Goal: Task Accomplishment & Management: Manage account settings

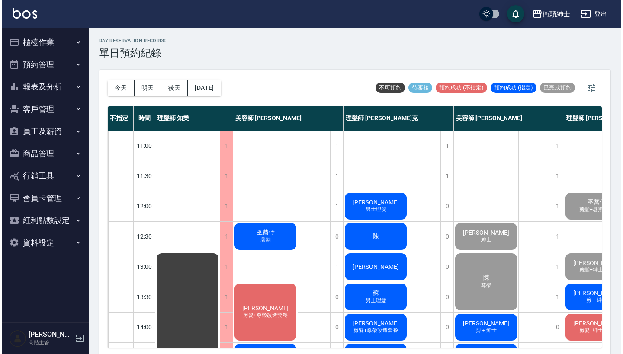
scroll to position [69, 0]
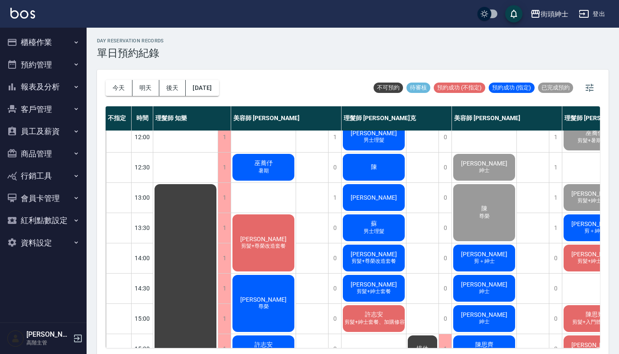
click at [498, 257] on div "阿傑 剪＋紳士" at bounding box center [484, 258] width 64 height 29
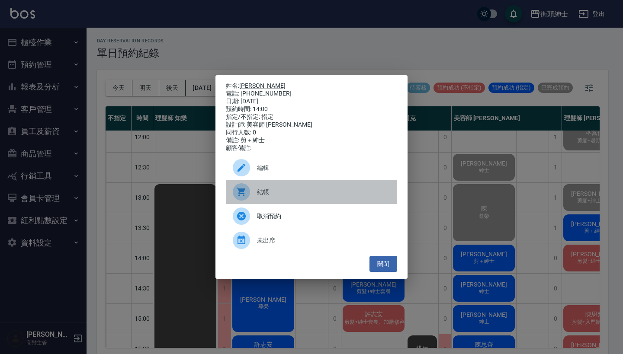
click at [340, 201] on div "結帳" at bounding box center [311, 192] width 171 height 24
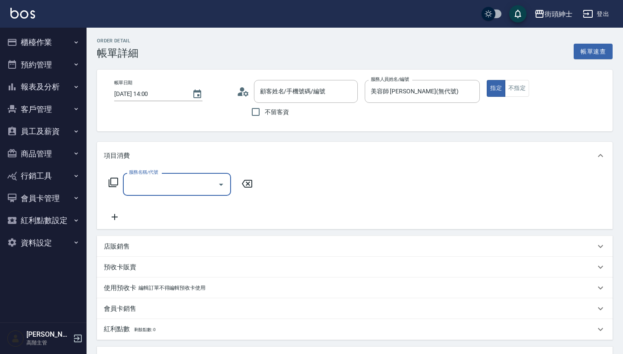
type input "阿傑/0983693506/null"
click at [190, 191] on input "服務名稱/代號" at bounding box center [170, 184] width 87 height 15
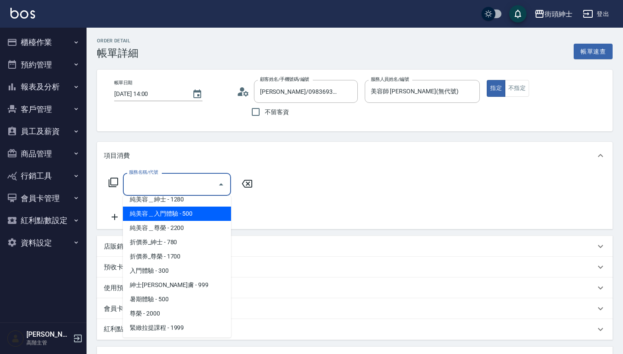
scroll to position [12, 0]
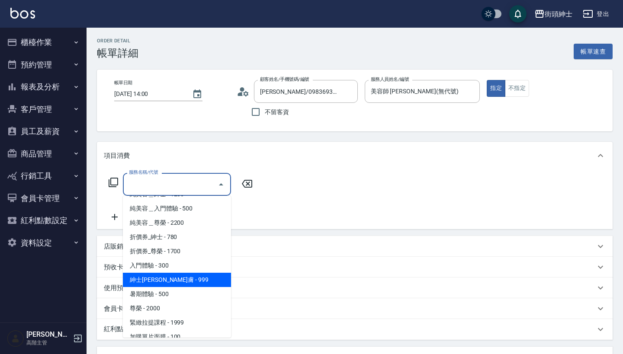
click at [197, 275] on span "紳士[PERSON_NAME]膚 - 999" at bounding box center [177, 280] width 108 height 14
type input "紳士全效煥膚"
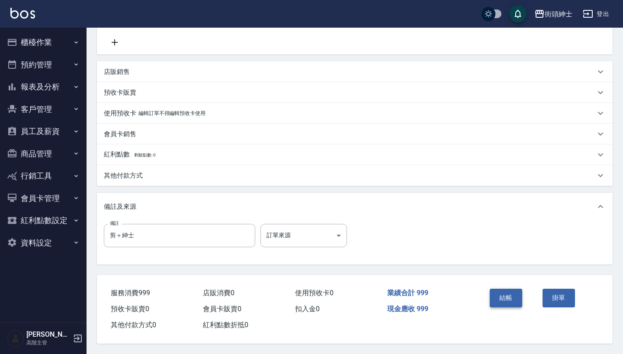
scroll to position [179, 0]
click at [509, 290] on button "結帳" at bounding box center [506, 298] width 32 height 18
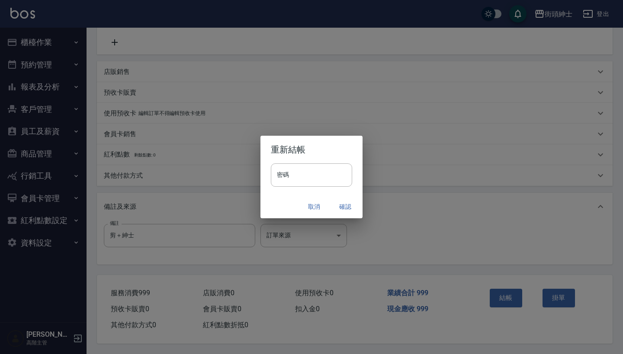
click at [346, 210] on button "確認" at bounding box center [345, 207] width 28 height 16
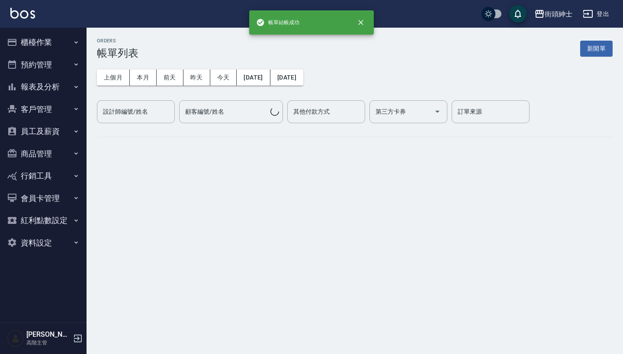
click at [48, 68] on button "預約管理" at bounding box center [43, 65] width 80 height 22
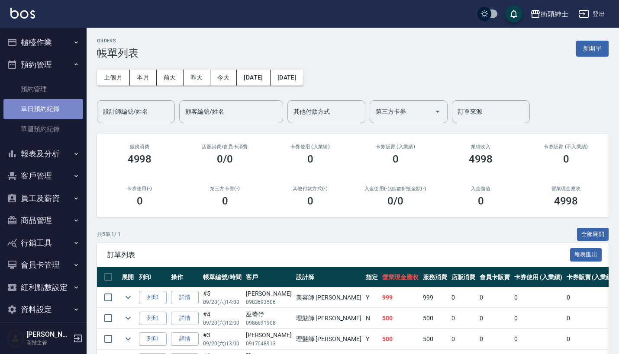
click at [56, 110] on link "單日預約紀錄" at bounding box center [43, 109] width 80 height 20
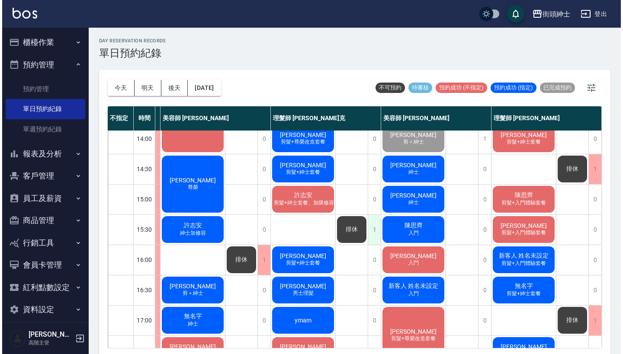
scroll to position [189, 77]
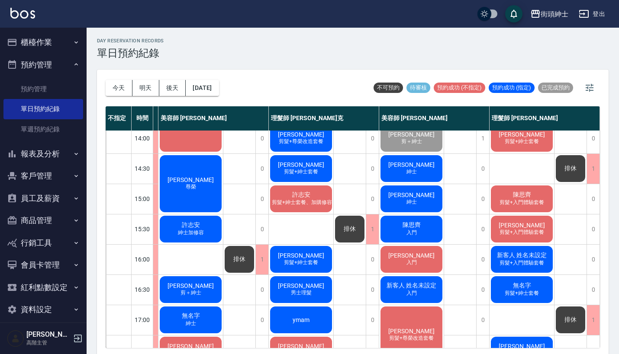
click at [420, 173] on div "廖哲儀 紳士" at bounding box center [411, 168] width 64 height 29
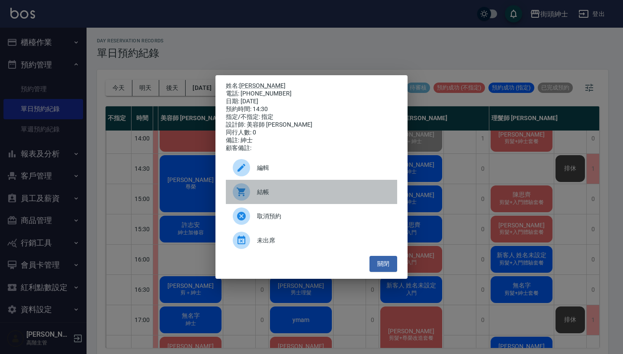
click at [270, 197] on span "結帳" at bounding box center [323, 192] width 133 height 9
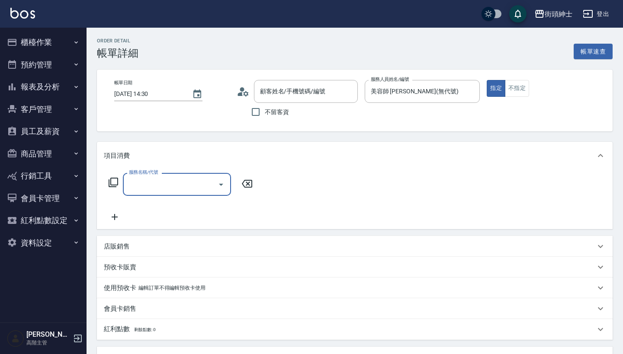
type input "[PERSON_NAME]/0979738681/null"
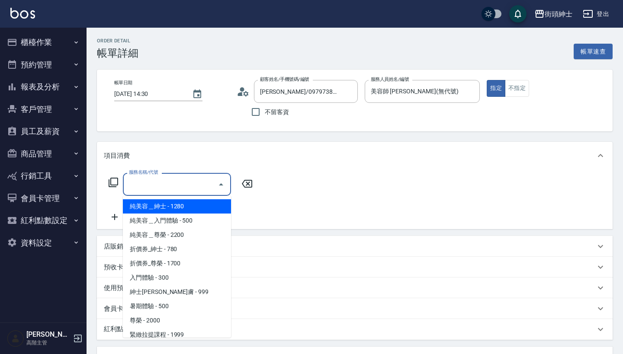
click at [184, 185] on input "服務名稱/代號" at bounding box center [170, 184] width 87 height 15
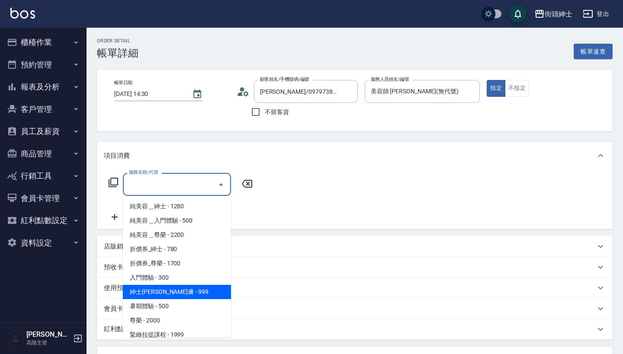
click at [181, 290] on span "紳士[PERSON_NAME]膚 - 999" at bounding box center [177, 292] width 108 height 14
type input "紳士全效煥膚"
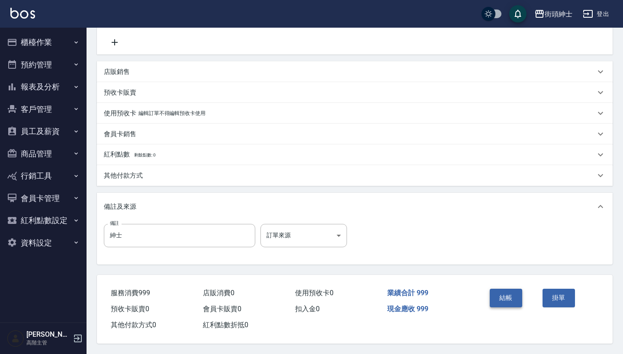
scroll to position [179, 0]
click at [505, 298] on button "結帳" at bounding box center [506, 298] width 32 height 18
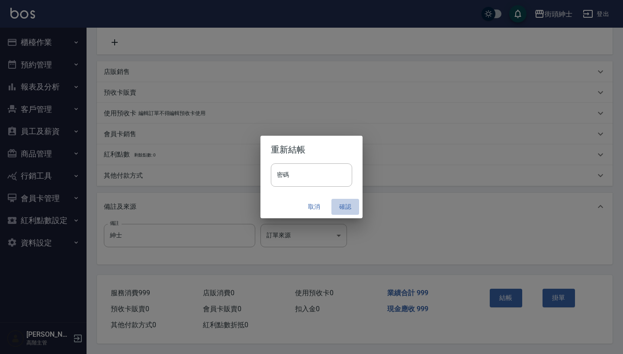
click at [346, 210] on button "確認" at bounding box center [345, 207] width 28 height 16
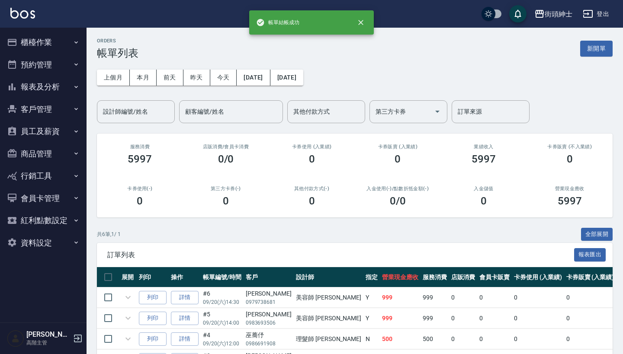
click at [51, 66] on button "預約管理" at bounding box center [43, 65] width 80 height 22
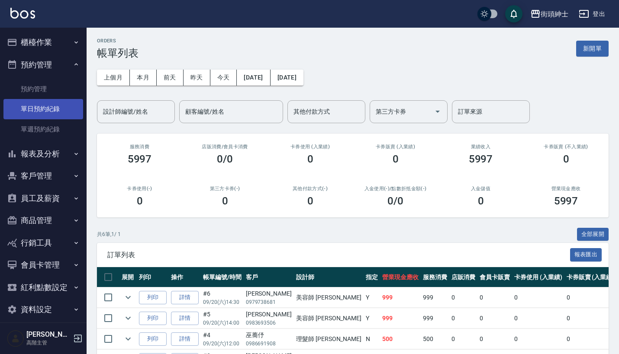
click at [48, 111] on link "單日預約紀錄" at bounding box center [43, 109] width 80 height 20
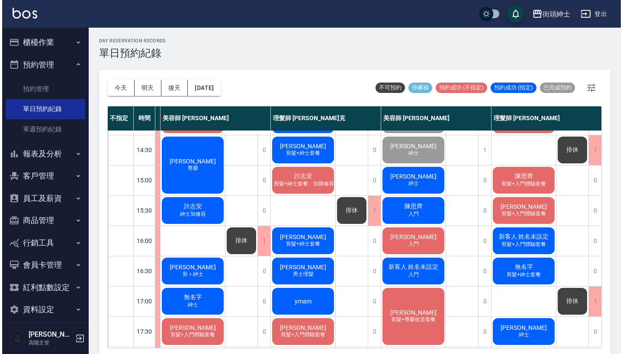
scroll to position [183, 77]
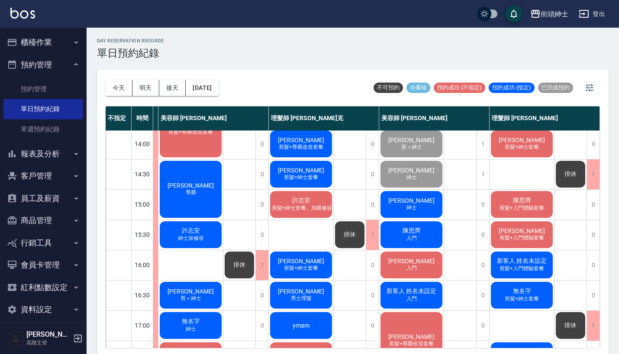
click at [428, 196] on div "叢培智 紳士" at bounding box center [411, 204] width 64 height 29
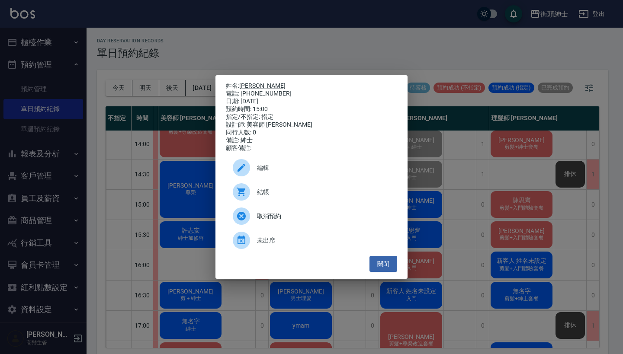
click at [291, 191] on div "結帳" at bounding box center [311, 192] width 171 height 24
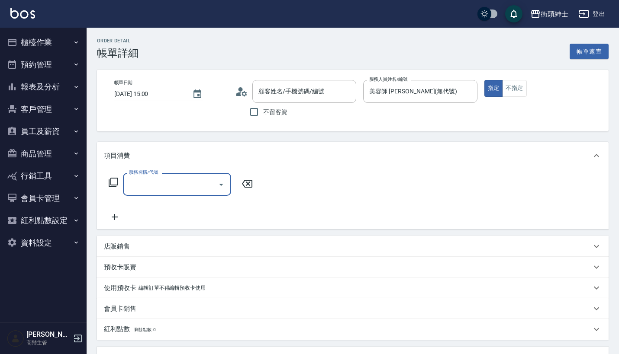
type input "[PERSON_NAME]/0906565958/null"
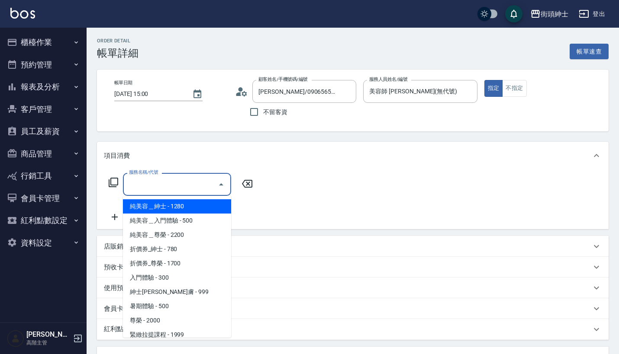
click at [190, 188] on input "服務名稱/代號" at bounding box center [170, 184] width 87 height 15
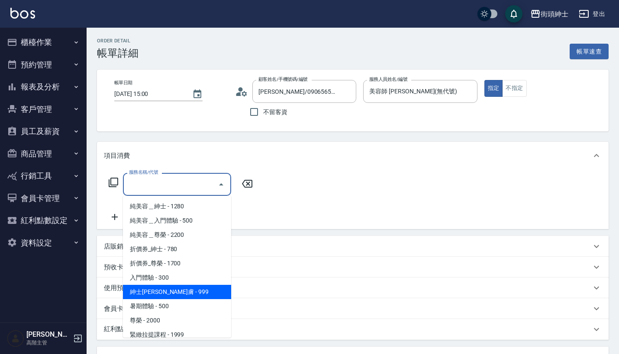
click at [185, 287] on span "紳士[PERSON_NAME]膚 - 999" at bounding box center [177, 292] width 108 height 14
type input "紳士全效煥膚"
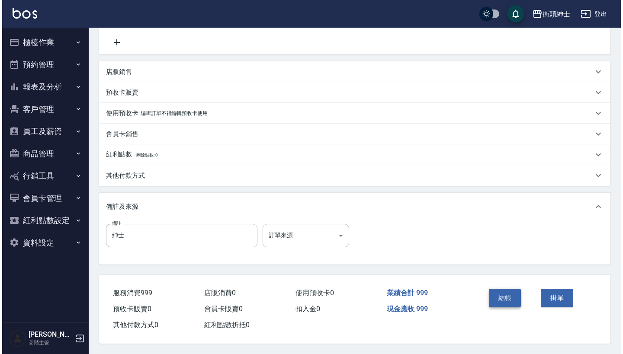
scroll to position [179, 0]
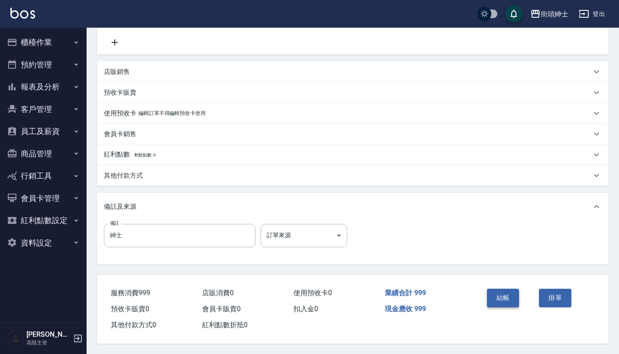
click at [494, 289] on button "結帳" at bounding box center [503, 298] width 32 height 18
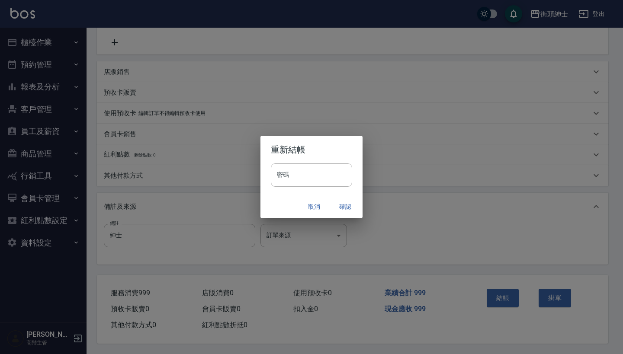
click at [346, 205] on button "確認" at bounding box center [345, 207] width 28 height 16
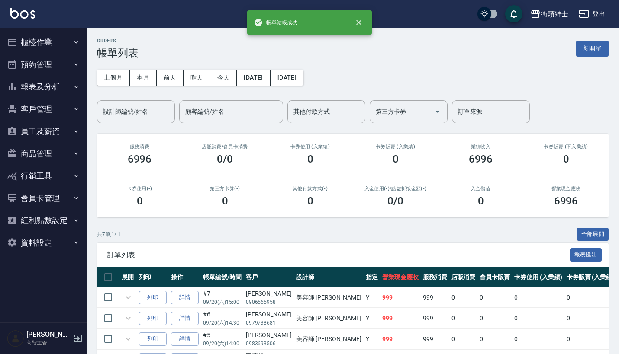
click at [59, 64] on button "預約管理" at bounding box center [43, 65] width 80 height 22
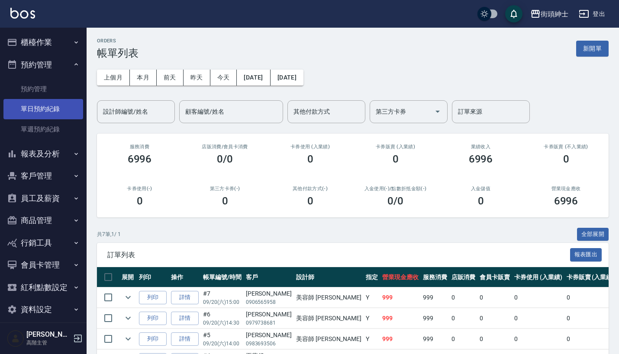
click at [57, 103] on link "單日預約紀錄" at bounding box center [43, 109] width 80 height 20
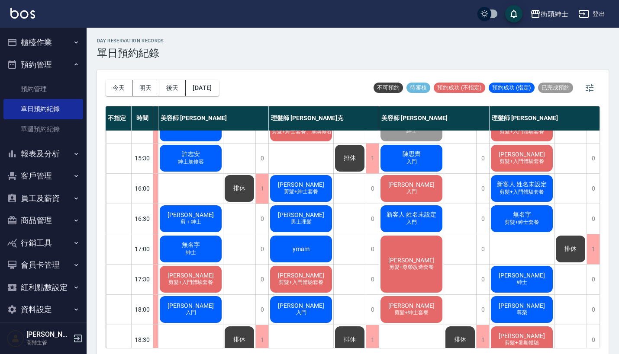
scroll to position [247, 77]
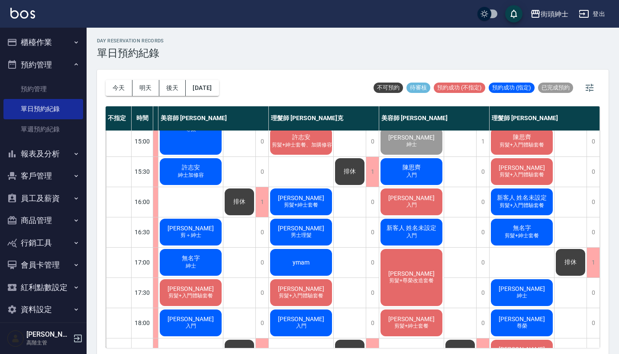
click at [414, 167] on span "陳思齊" at bounding box center [412, 168] width 22 height 8
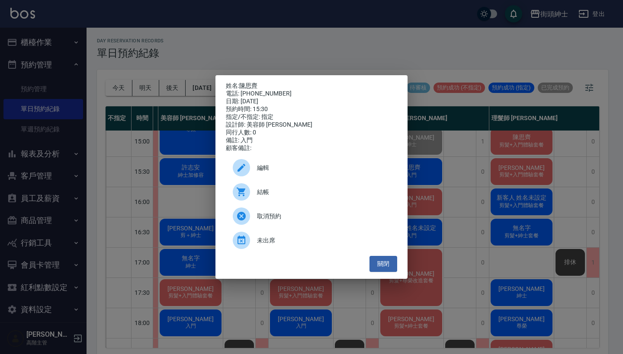
click at [277, 173] on span "編輯" at bounding box center [323, 168] width 133 height 9
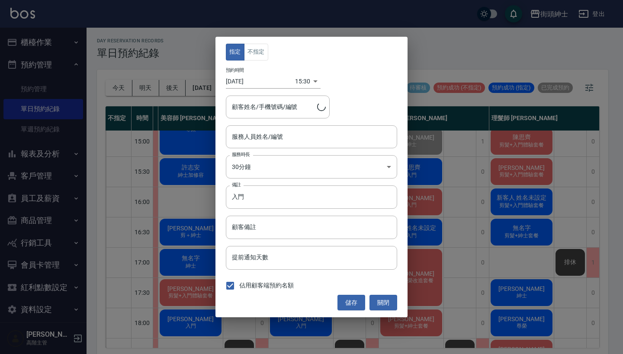
type input "美容師 [PERSON_NAME](無代號)"
type input "陳思齊/0910535609"
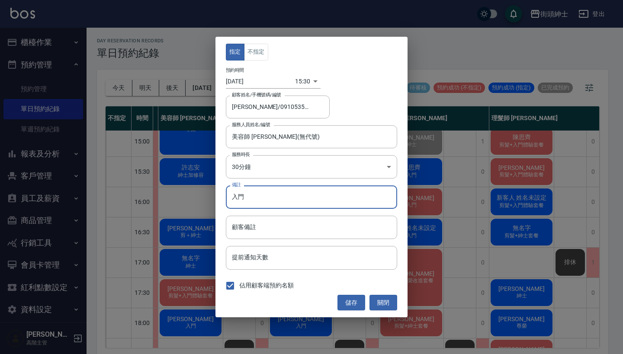
click at [279, 203] on input "入門" at bounding box center [311, 197] width 171 height 23
type input "入門改紳士"
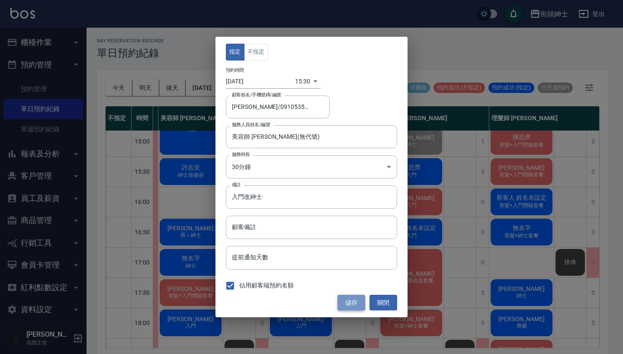
click at [352, 302] on button "儲存" at bounding box center [351, 303] width 28 height 16
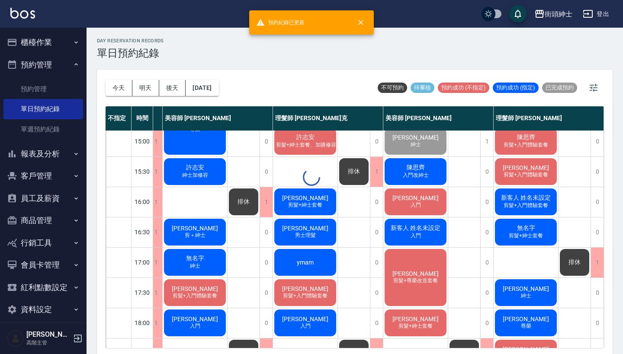
scroll to position [247, 73]
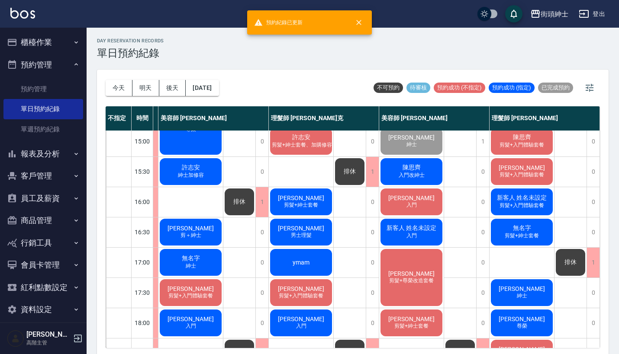
click at [415, 164] on span "陳思齊" at bounding box center [412, 168] width 22 height 8
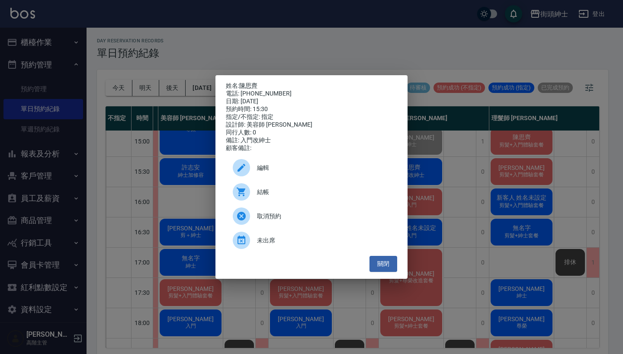
click at [292, 197] on span "結帳" at bounding box center [323, 192] width 133 height 9
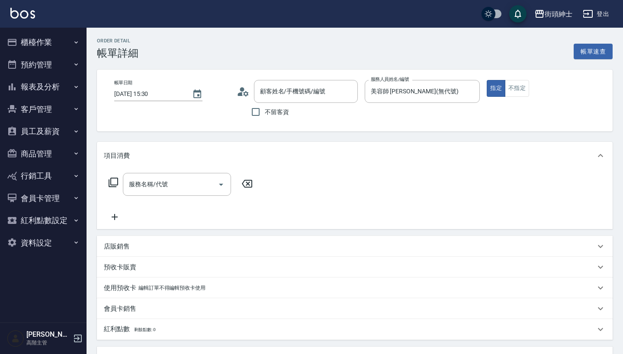
type input "[PERSON_NAME]/0910535609/null"
click at [174, 197] on div "服務名稱/代號 服務名稱/代號" at bounding box center [181, 197] width 154 height 49
click at [176, 189] on input "服務名稱/代號" at bounding box center [170, 184] width 87 height 15
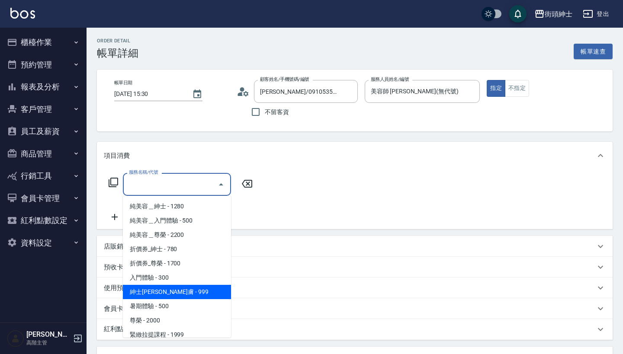
click at [173, 293] on span "紳士[PERSON_NAME]膚 - 999" at bounding box center [177, 292] width 108 height 14
type input "紳士全效煥膚"
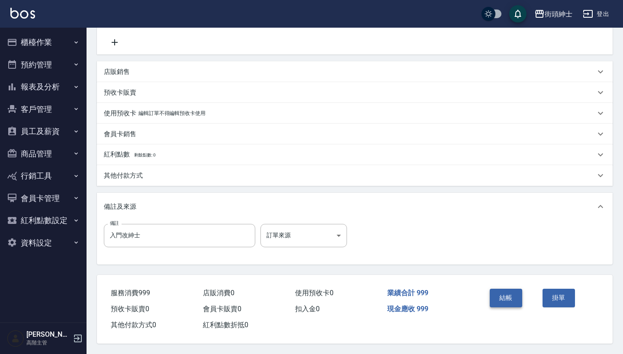
scroll to position [179, 0]
click at [511, 295] on button "結帳" at bounding box center [506, 298] width 32 height 18
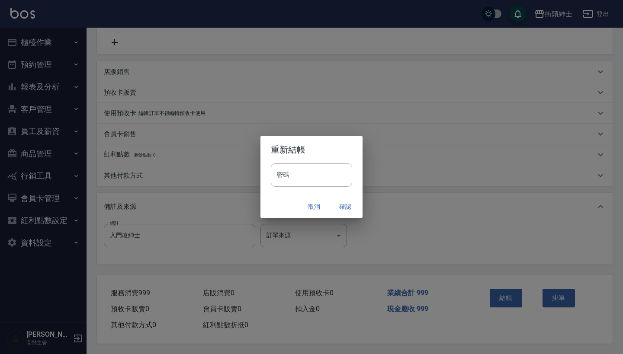
click at [344, 206] on button "確認" at bounding box center [345, 207] width 28 height 16
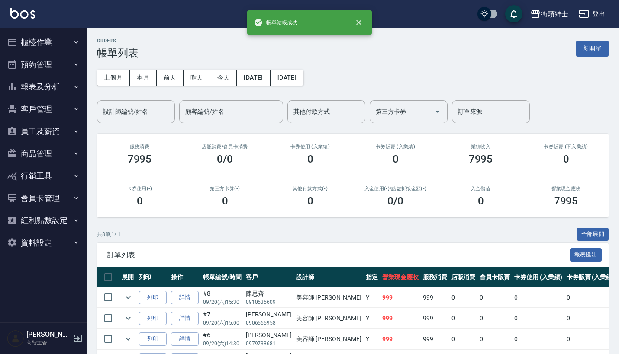
click at [59, 58] on button "預約管理" at bounding box center [43, 65] width 80 height 22
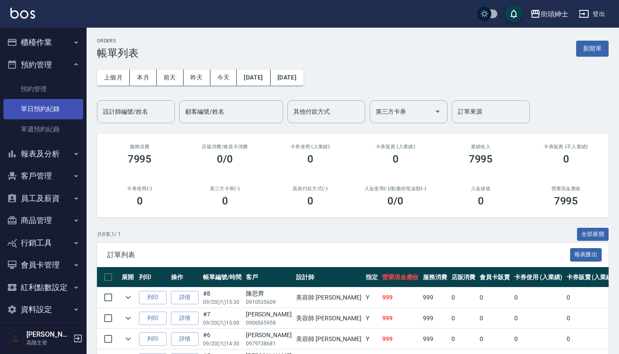
click at [57, 102] on link "單日預約紀錄" at bounding box center [43, 109] width 80 height 20
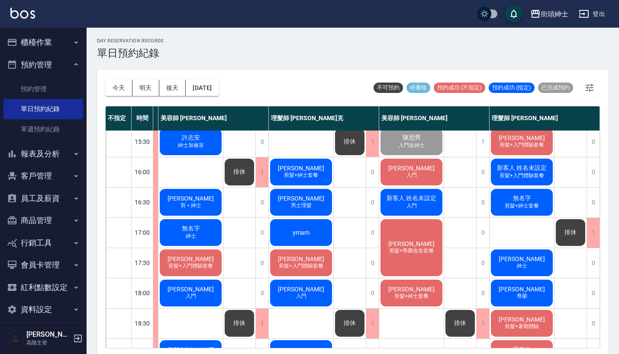
scroll to position [276, 77]
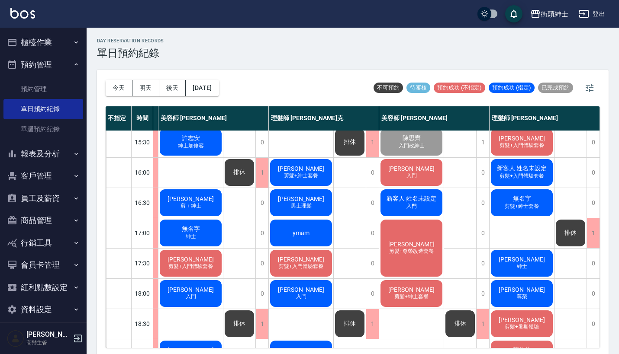
click at [389, 173] on div "蘇育彥 入門" at bounding box center [411, 172] width 64 height 29
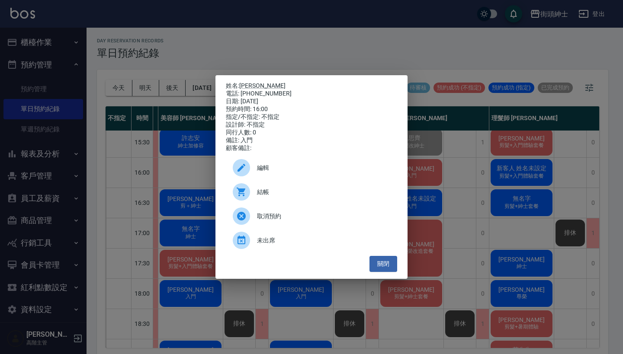
click at [310, 173] on span "編輯" at bounding box center [323, 168] width 133 height 9
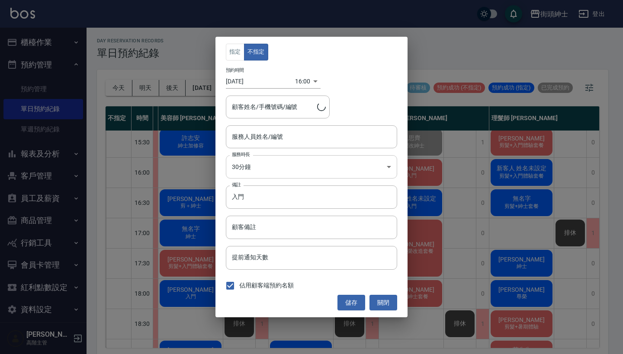
type input "蘇育彥/0925211658"
type input "美容師 [PERSON_NAME](無代號)"
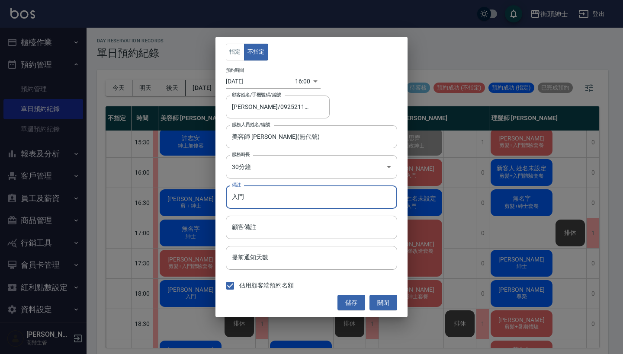
click at [303, 200] on input "入門" at bounding box center [311, 197] width 171 height 23
type input "入門加修容"
click at [351, 294] on div "指定 不指定 預約時間 2025/09/20 16:00 1758355200000 顧客姓名/手機號碼/編號 蘇育彥/0925211658 顧客姓名/手機號…" at bounding box center [311, 177] width 192 height 281
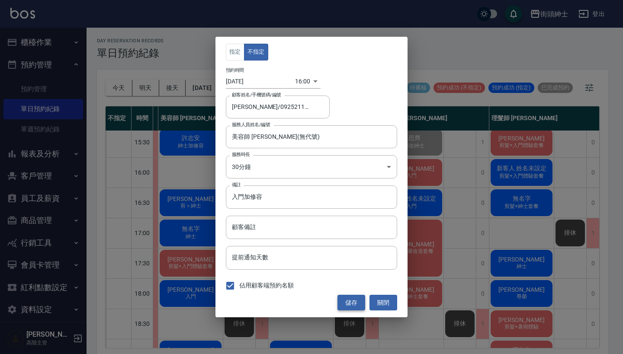
click at [351, 296] on button "儲存" at bounding box center [351, 303] width 28 height 16
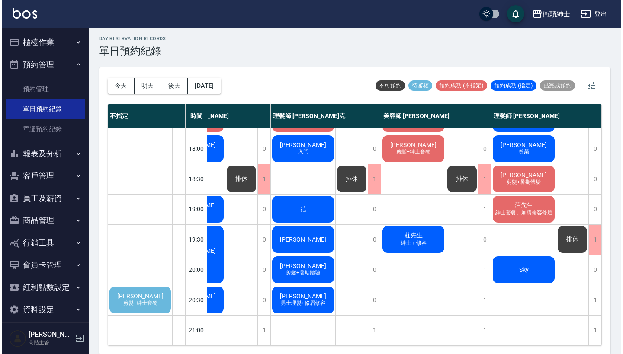
scroll to position [422, 129]
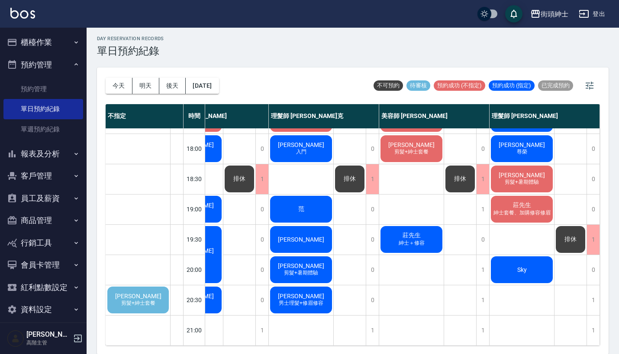
click at [138, 293] on span "[PERSON_NAME]" at bounding box center [138, 296] width 50 height 7
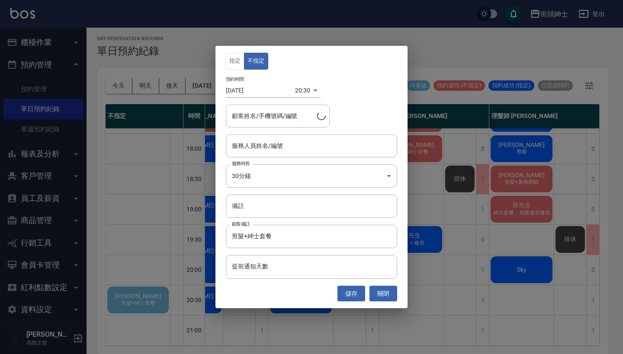
type input "柏亨/0968633802"
click at [290, 150] on input "服務人員姓名/編號" at bounding box center [312, 145] width 164 height 15
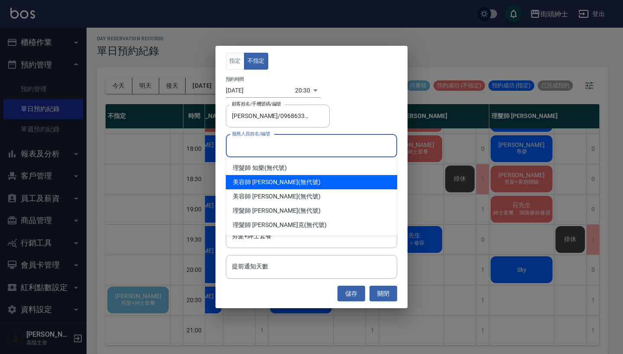
click at [304, 183] on div "美容師 小戴 (無代號)" at bounding box center [311, 182] width 171 height 14
type input "美容師 [PERSON_NAME](無代號)"
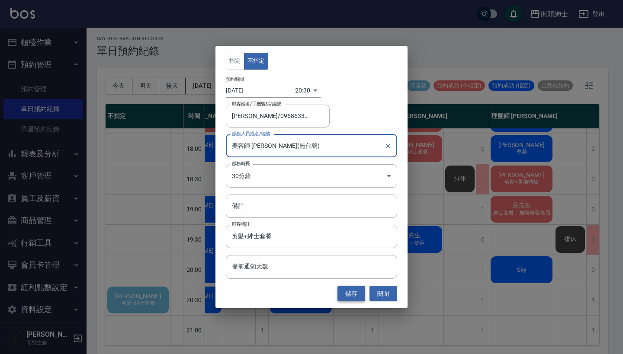
click at [353, 293] on button "儲存" at bounding box center [351, 294] width 28 height 16
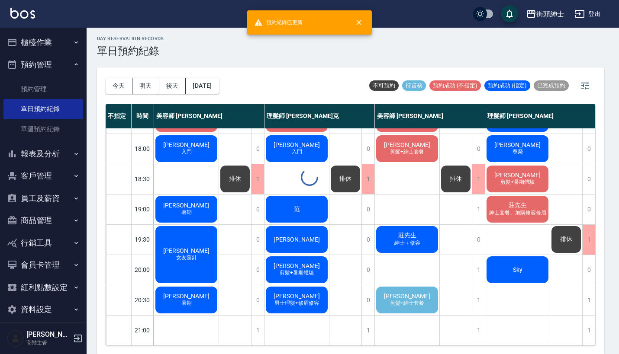
scroll to position [422, 73]
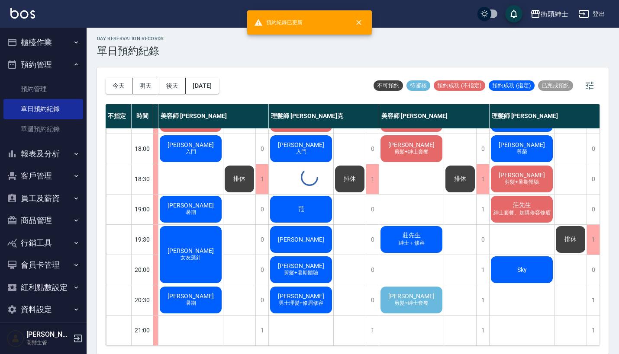
click at [406, 292] on div at bounding box center [309, 177] width 619 height 354
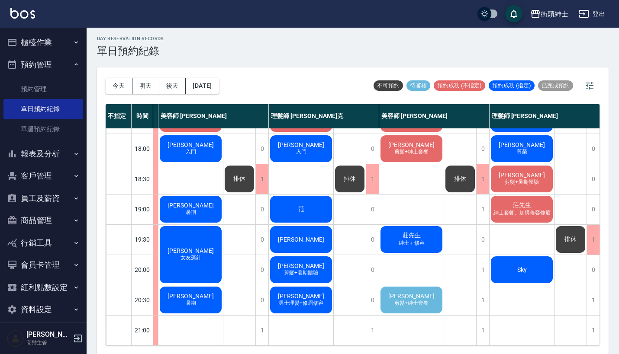
click at [412, 295] on span "[PERSON_NAME]" at bounding box center [411, 296] width 50 height 7
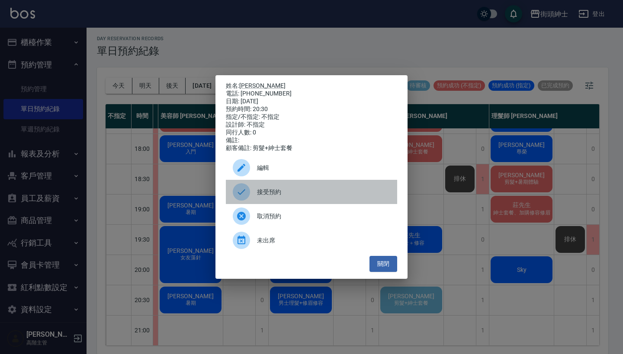
click at [298, 191] on div "接受預約" at bounding box center [311, 192] width 171 height 24
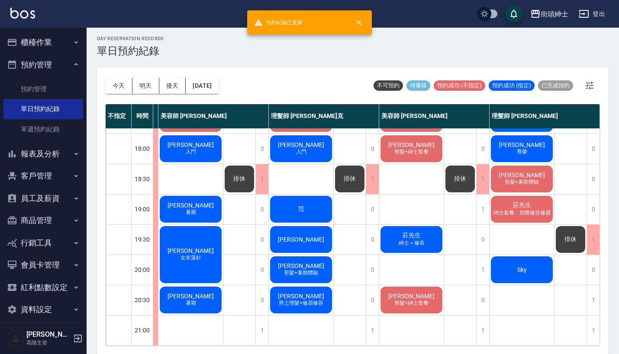
click at [419, 309] on div "柏亨 剪髮+紳士套餐" at bounding box center [411, 300] width 64 height 29
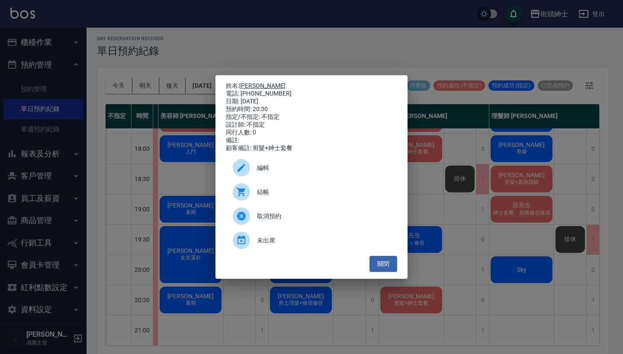
drag, startPoint x: 279, startPoint y: 89, endPoint x: 242, endPoint y: 82, distance: 37.0
click at [242, 82] on div "姓名: 柏亨 電話: 0968633802 日期: 2025/09/20 預約時間: 20:30 指定/不指定: 不指定 設計師: 不指定 同行人數: 0 備…" at bounding box center [311, 117] width 171 height 70
copy div "姓名: 柏亨 電話: 0968633802"
click at [302, 57] on div "姓名: 柏亨 電話: 0968633802 日期: 2025/09/20 預約時間: 20:30 指定/不指定: 不指定 設計師: 不指定 同行人數: 0 備…" at bounding box center [311, 177] width 623 height 354
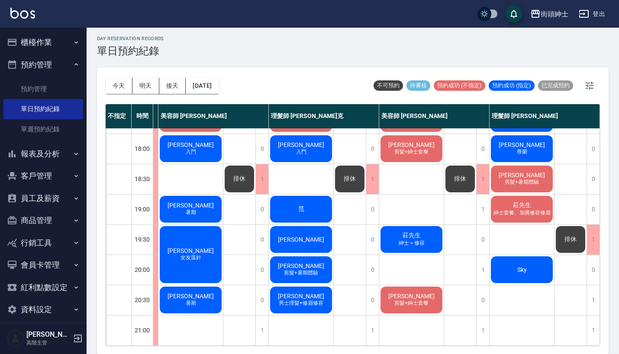
scroll to position [426, 73]
click at [591, 317] on div "1" at bounding box center [592, 331] width 13 height 30
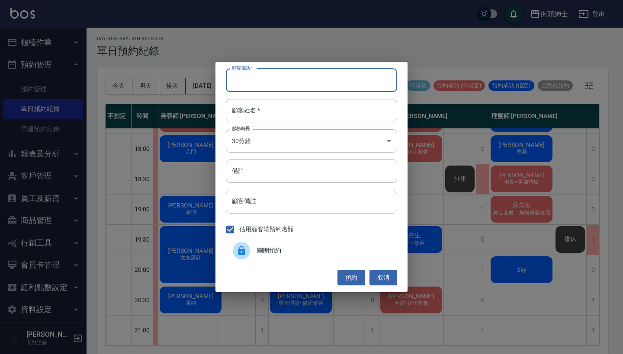
paste input "柏亨 電話: 0968633802"
type input "柏亨 電話: 0968633802"
click at [280, 99] on div "顧客電話   * 柏亨 電話: 0968633802 顧客電話   * 顧客姓名   * 顧客姓名   * 服務時長 30分鐘 1 服務時長 備註 備註 顧客…" at bounding box center [311, 177] width 192 height 231
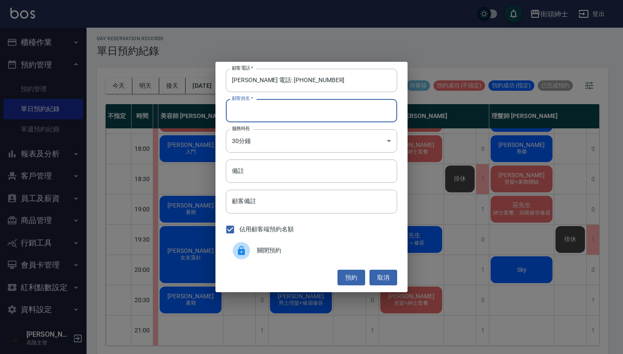
paste input "柏亨 電話: 0968633802"
type input "柏亨 電話: 0968633802"
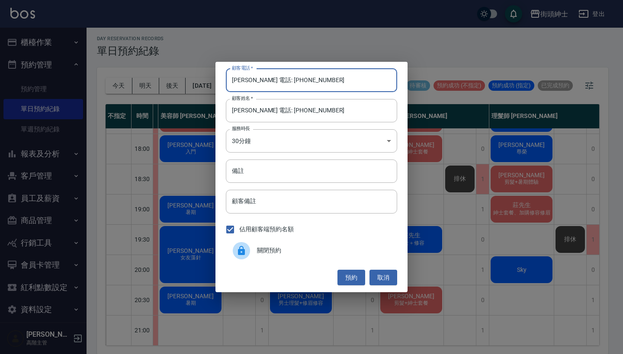
drag, startPoint x: 261, startPoint y: 82, endPoint x: 221, endPoint y: 66, distance: 43.1
click at [220, 68] on div "顧客電話   * 柏亨 電話: 0968633802 顧客電話   * 顧客姓名   * 柏亨 電話: 0968633802 顧客姓名   * 服務時長 30…" at bounding box center [311, 177] width 192 height 231
type input "0968633802"
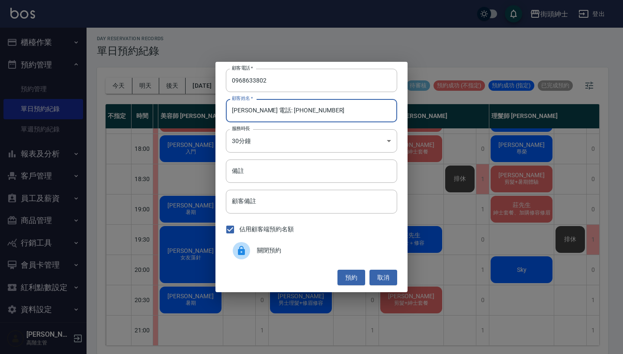
drag, startPoint x: 325, startPoint y: 106, endPoint x: 246, endPoint y: 108, distance: 79.2
click at [246, 108] on input "柏亨 電話: 0968633802" at bounding box center [311, 110] width 171 height 23
drag, startPoint x: 321, startPoint y: 112, endPoint x: 244, endPoint y: 110, distance: 77.0
click at [244, 110] on input "柏亨 電話: 0968633802" at bounding box center [311, 110] width 171 height 23
type input "柏"
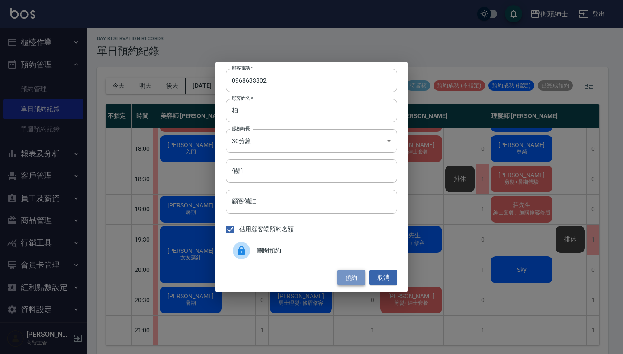
click at [342, 276] on button "預約" at bounding box center [351, 278] width 28 height 16
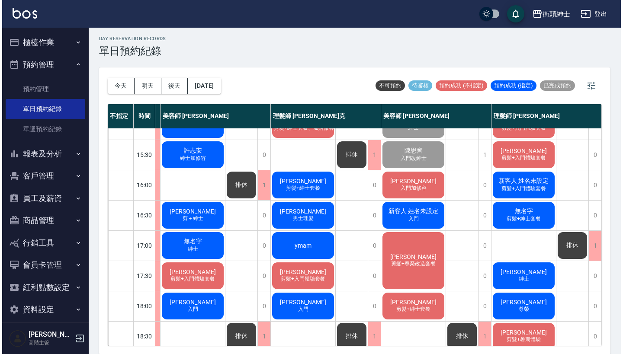
scroll to position [259, 73]
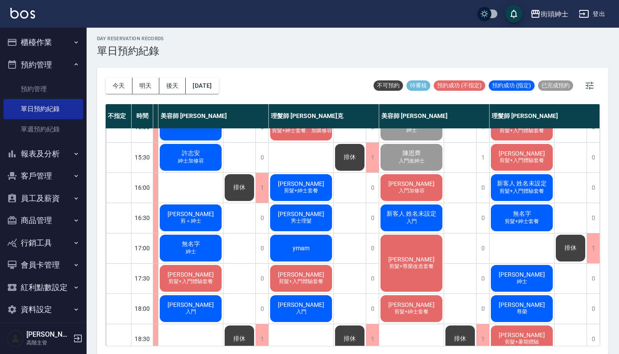
click at [412, 180] on span "[PERSON_NAME]" at bounding box center [411, 183] width 50 height 7
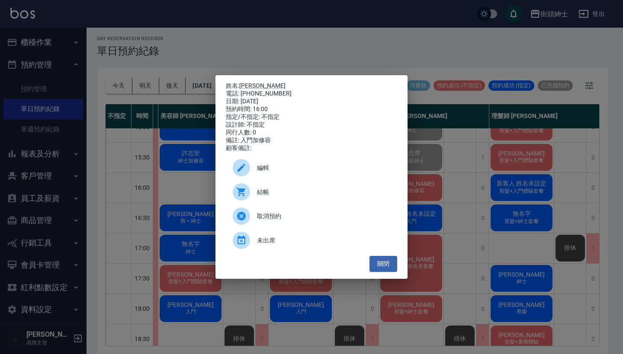
click at [328, 197] on span "結帳" at bounding box center [323, 192] width 133 height 9
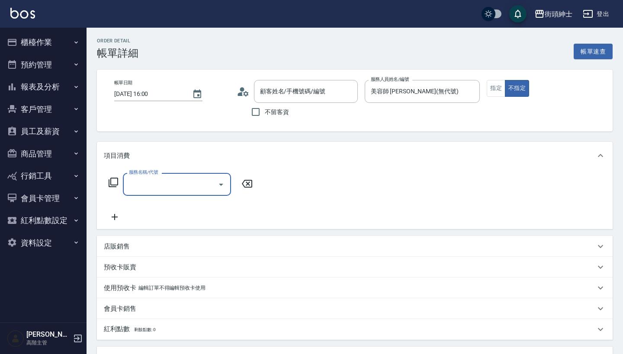
type input "[PERSON_NAME]/0925211658/null"
click at [186, 179] on input "服務名稱/代號" at bounding box center [170, 184] width 87 height 15
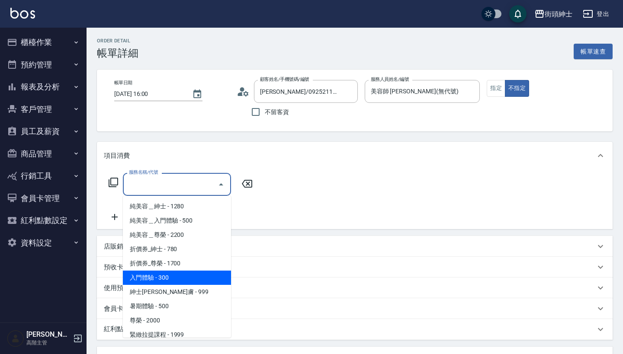
click at [183, 276] on span "入門體驗 - 300" at bounding box center [177, 278] width 108 height 14
type input "入門體驗"
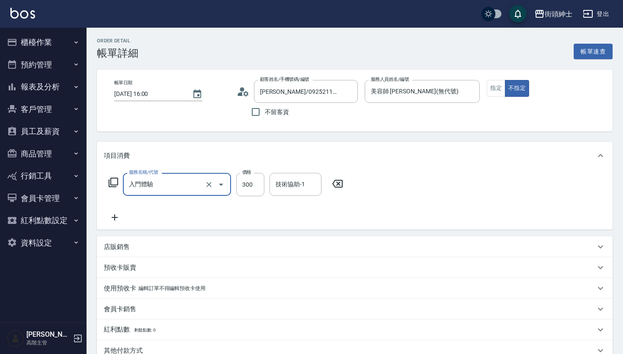
click at [113, 220] on icon at bounding box center [115, 217] width 22 height 10
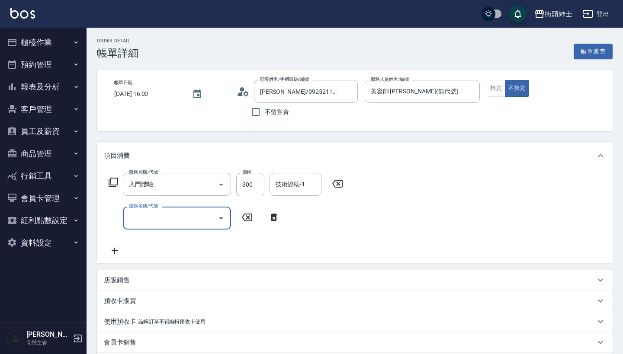
click at [168, 216] on input "服務名稱/代號" at bounding box center [170, 218] width 87 height 15
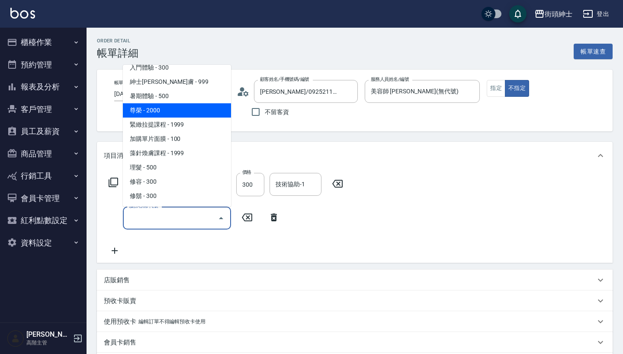
scroll to position [79, 0]
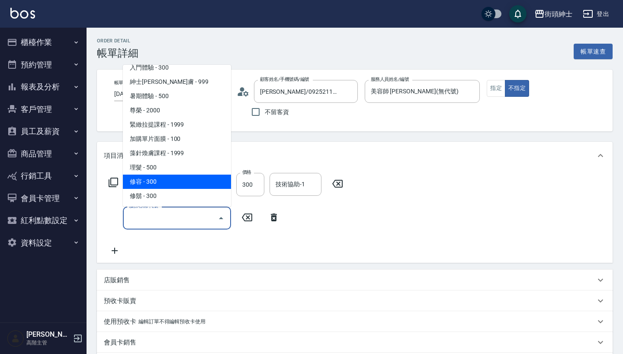
click at [199, 181] on span "修容 - 300" at bounding box center [177, 182] width 108 height 14
type input "修容(A03)"
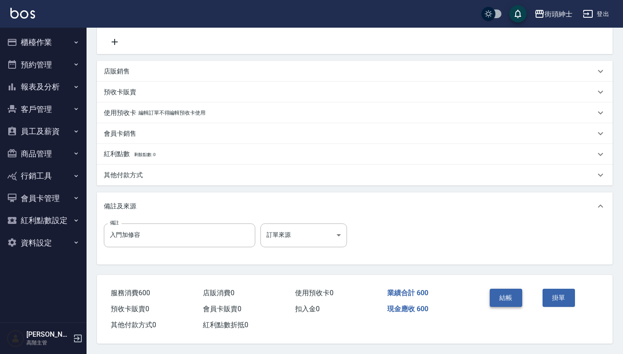
scroll to position [213, 0]
click at [505, 298] on button "結帳" at bounding box center [506, 298] width 32 height 18
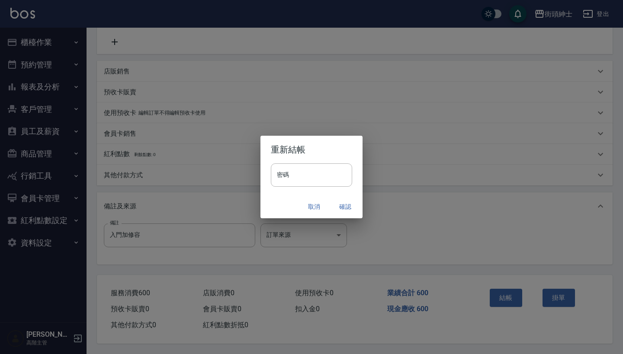
click at [341, 202] on button "確認" at bounding box center [345, 207] width 28 height 16
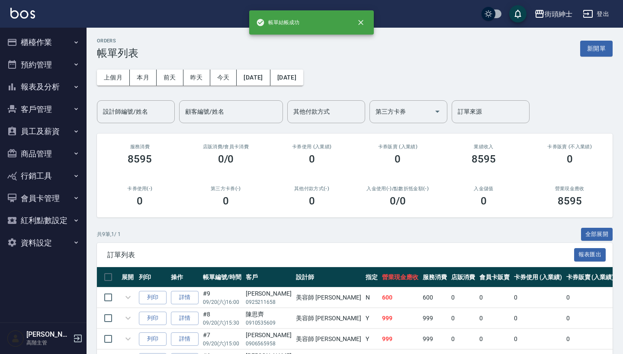
click at [52, 66] on button "預約管理" at bounding box center [43, 65] width 80 height 22
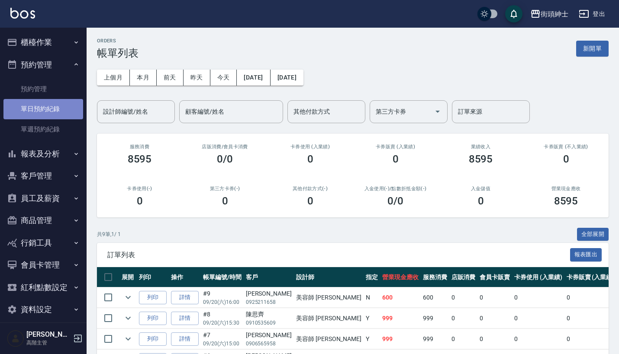
click at [51, 110] on link "單日預約紀錄" at bounding box center [43, 109] width 80 height 20
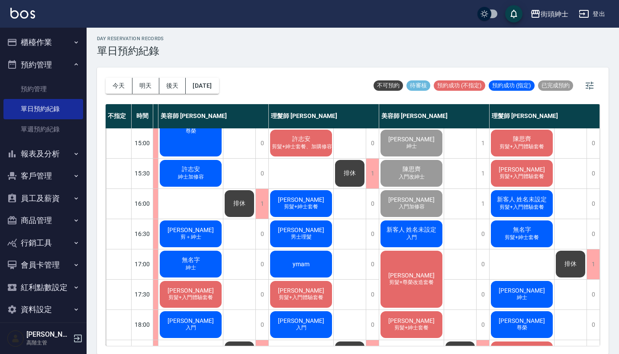
scroll to position [240, 77]
